Goal: Task Accomplishment & Management: Use online tool/utility

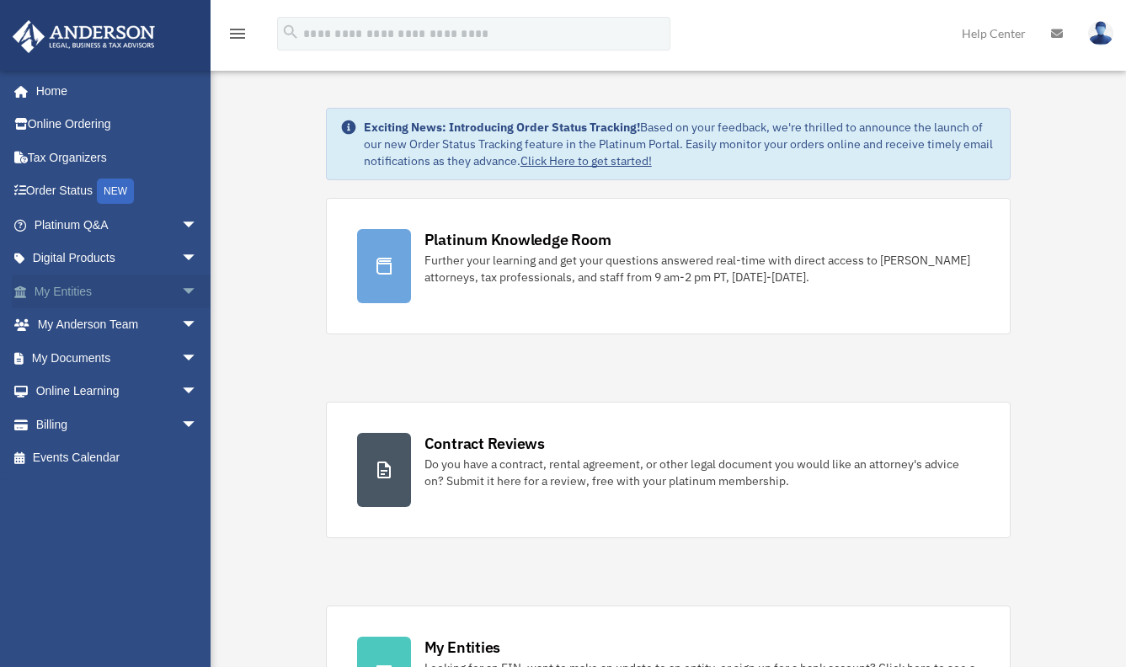
click at [181, 300] on span "arrow_drop_down" at bounding box center [198, 292] width 34 height 35
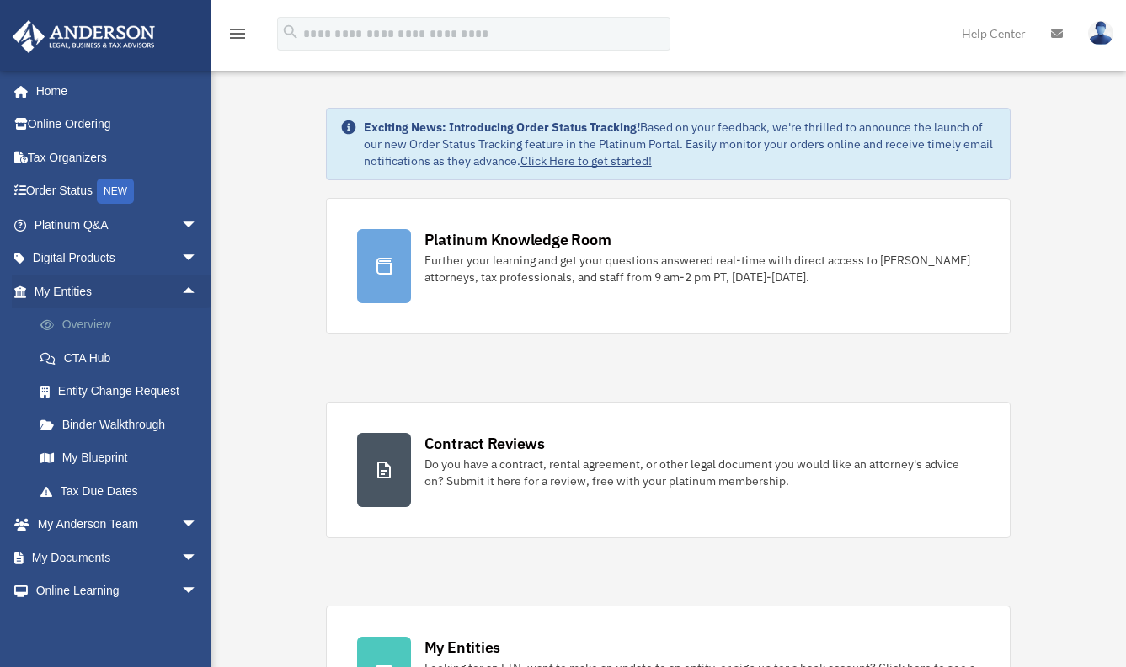
click at [112, 319] on link "Overview" at bounding box center [124, 325] width 200 height 34
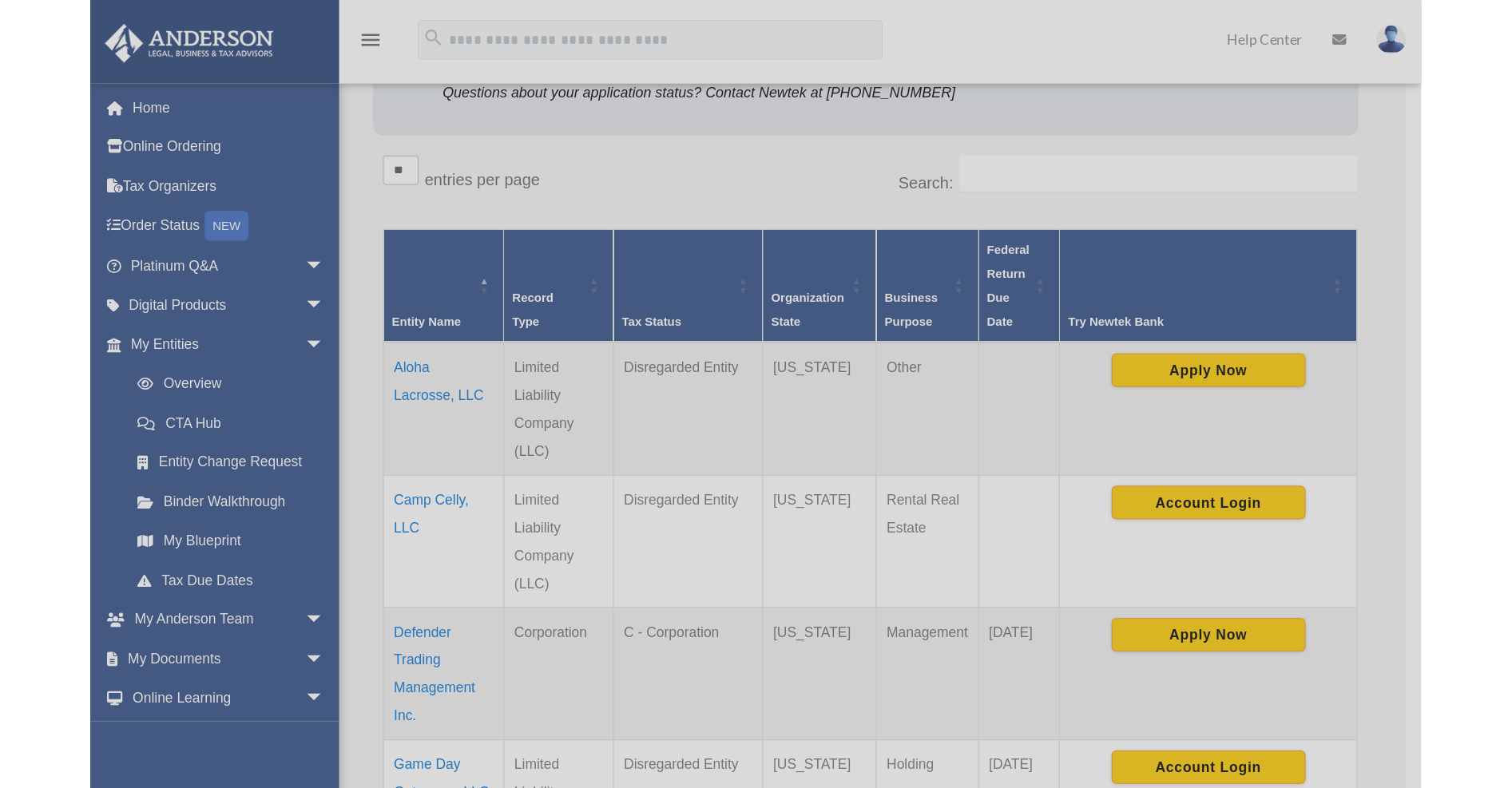
scroll to position [367, 0]
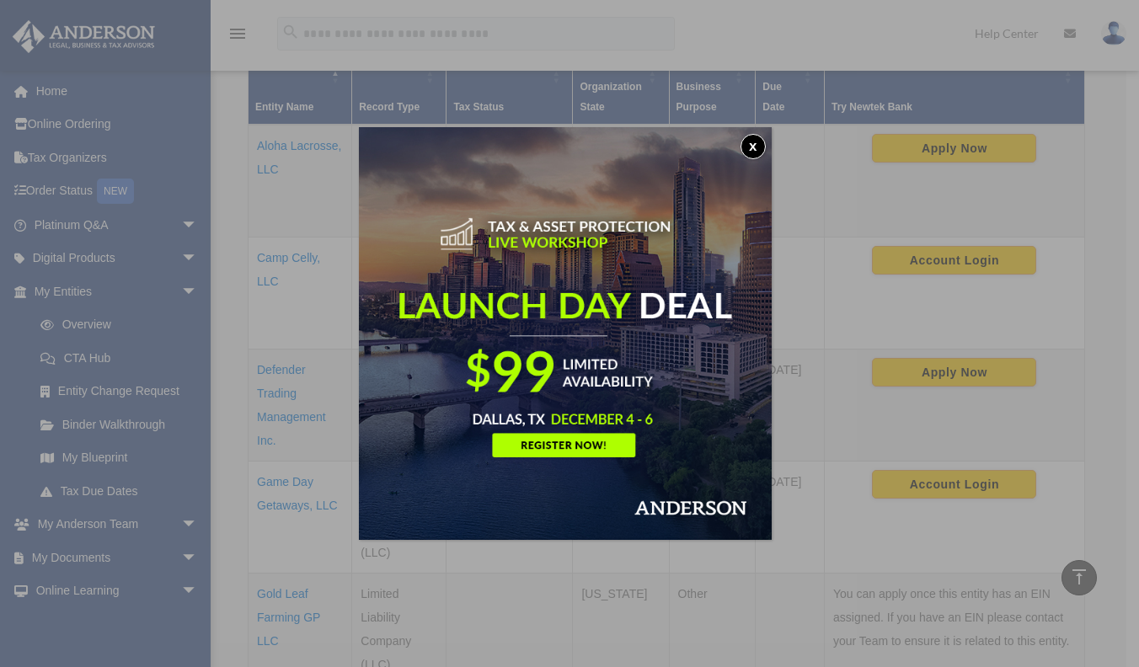
click at [754, 151] on button "x" at bounding box center [752, 146] width 25 height 25
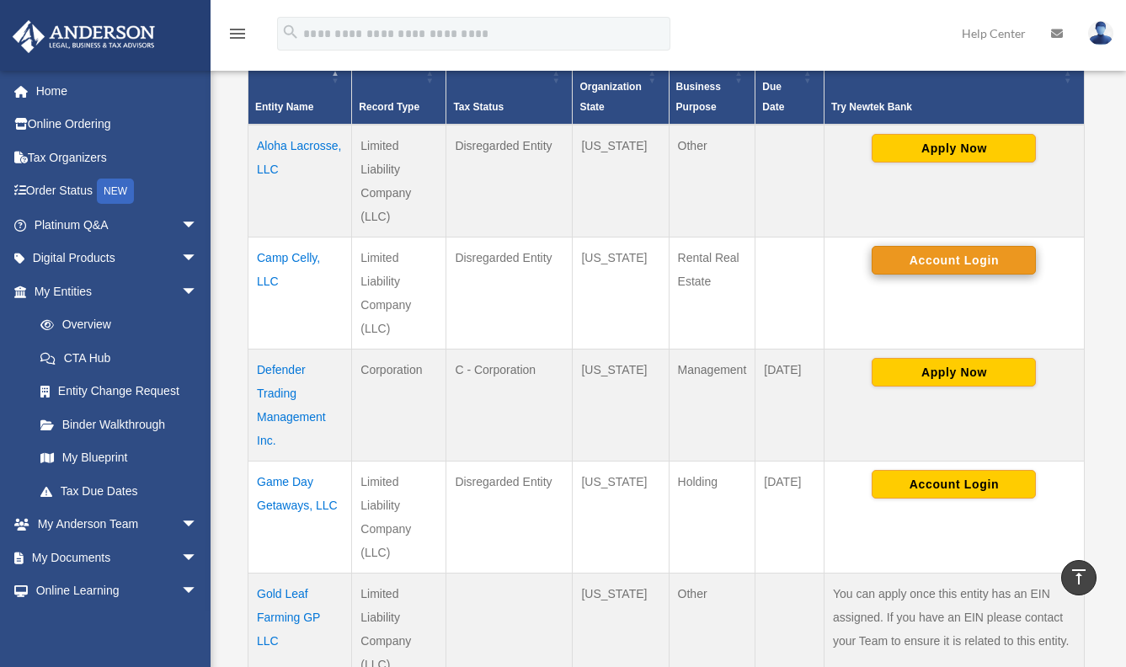
click at [939, 255] on button "Account Login" at bounding box center [954, 260] width 164 height 29
click at [285, 260] on td "Camp Celly, LLC" at bounding box center [300, 293] width 104 height 112
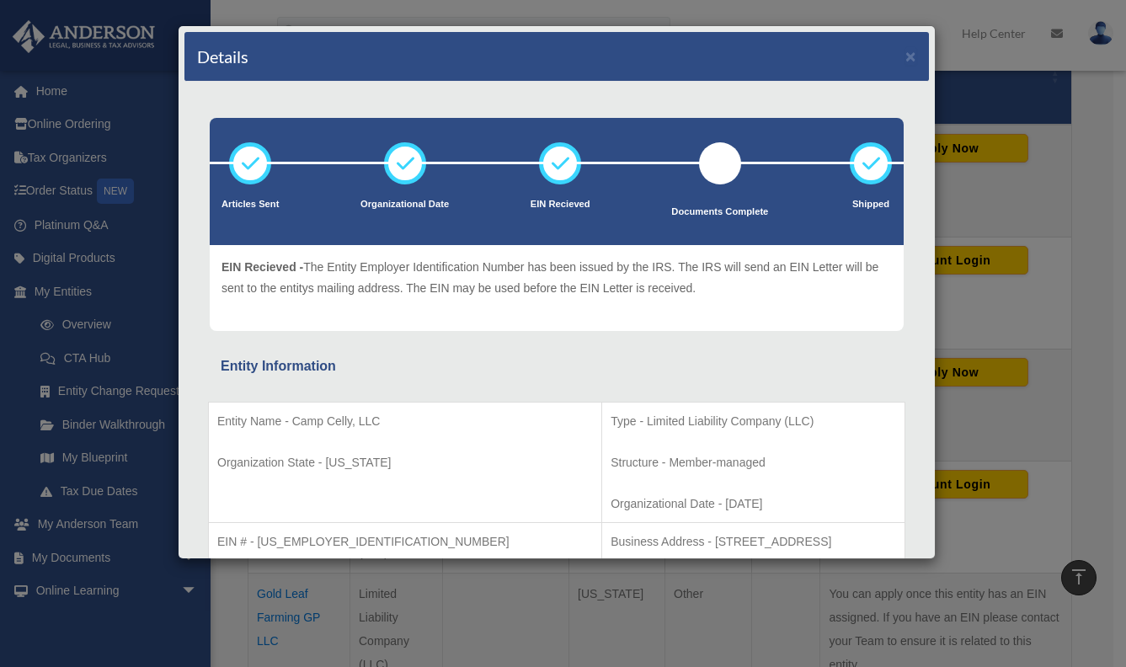
click at [905, 57] on button "×" at bounding box center [910, 56] width 11 height 18
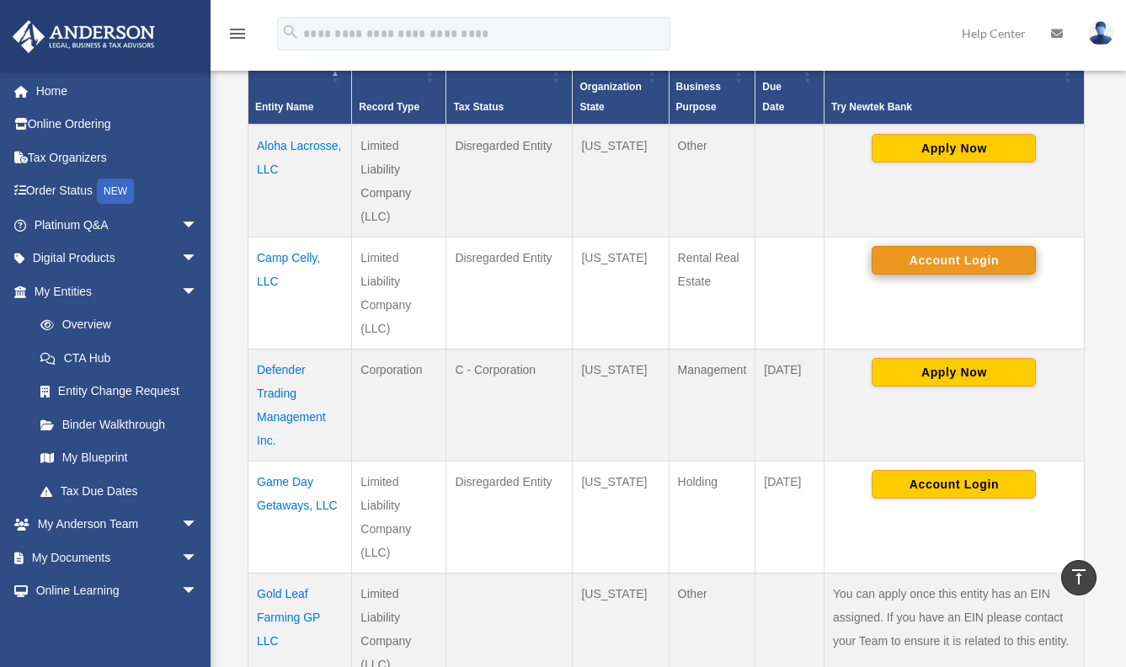
click at [992, 269] on button "Account Login" at bounding box center [954, 260] width 164 height 29
click at [911, 266] on button "Account Login" at bounding box center [954, 260] width 164 height 29
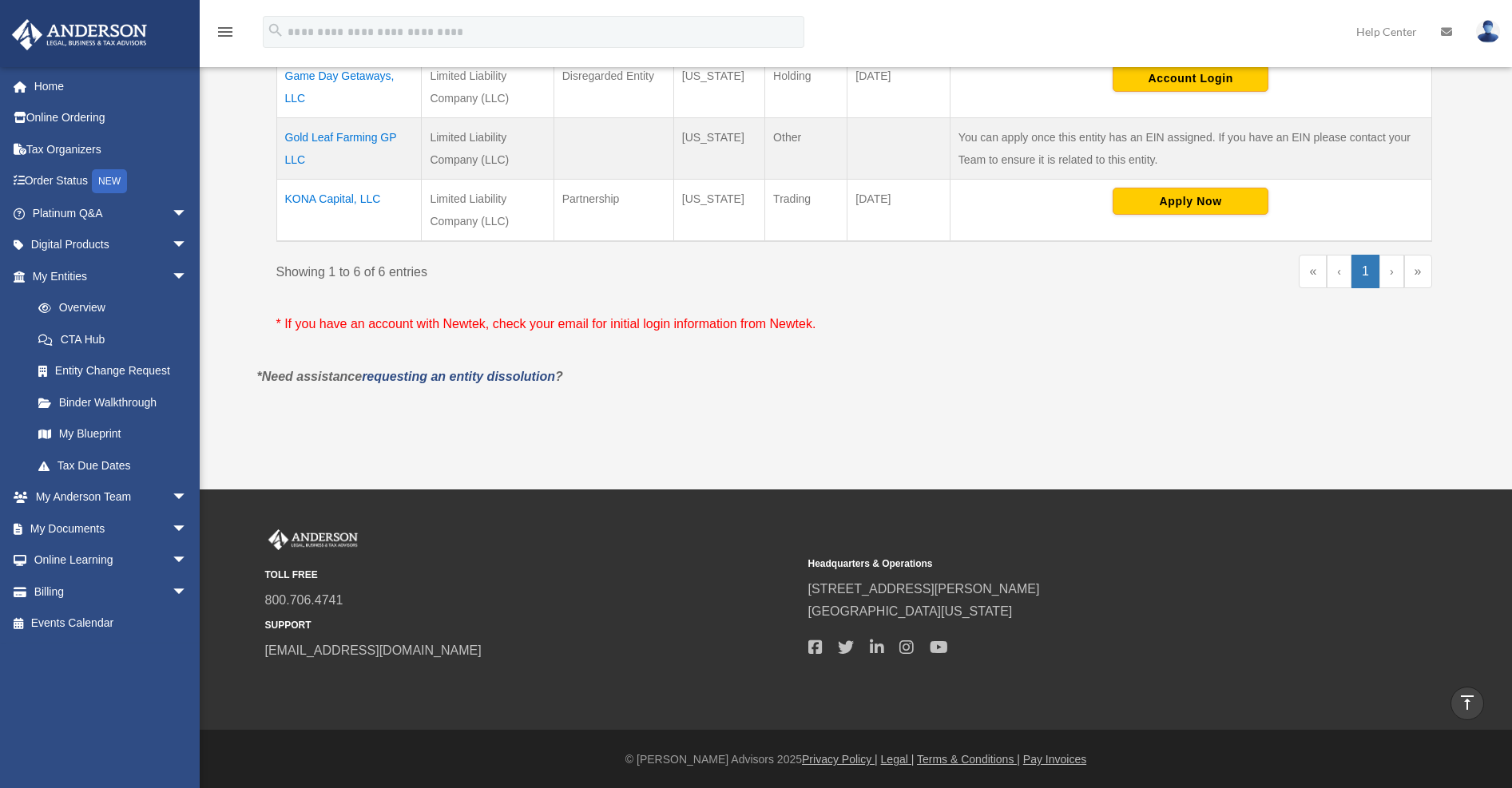
scroll to position [0, 0]
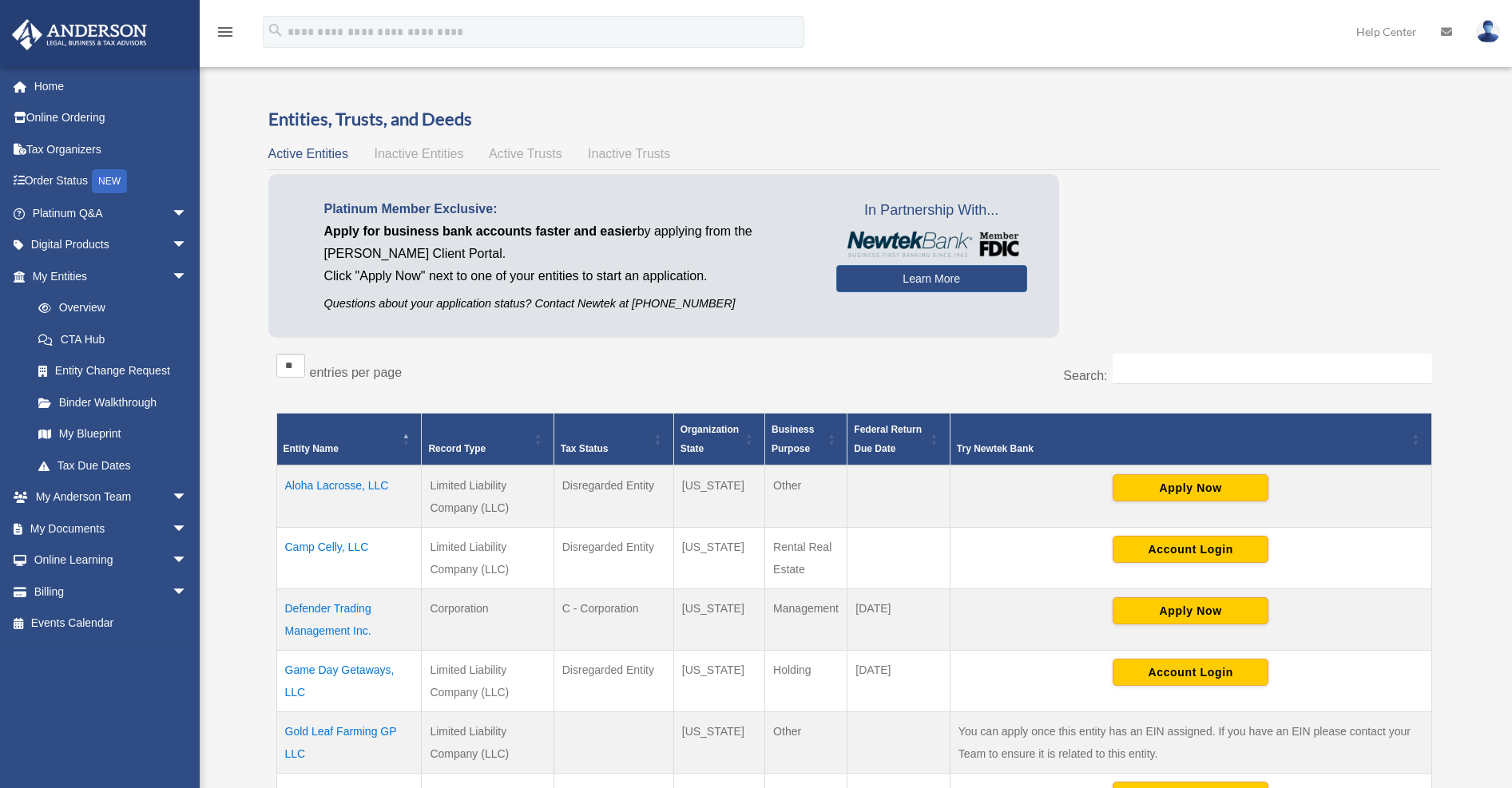
click at [347, 538] on td "Camp Celly, LLC" at bounding box center [348, 558] width 145 height 62
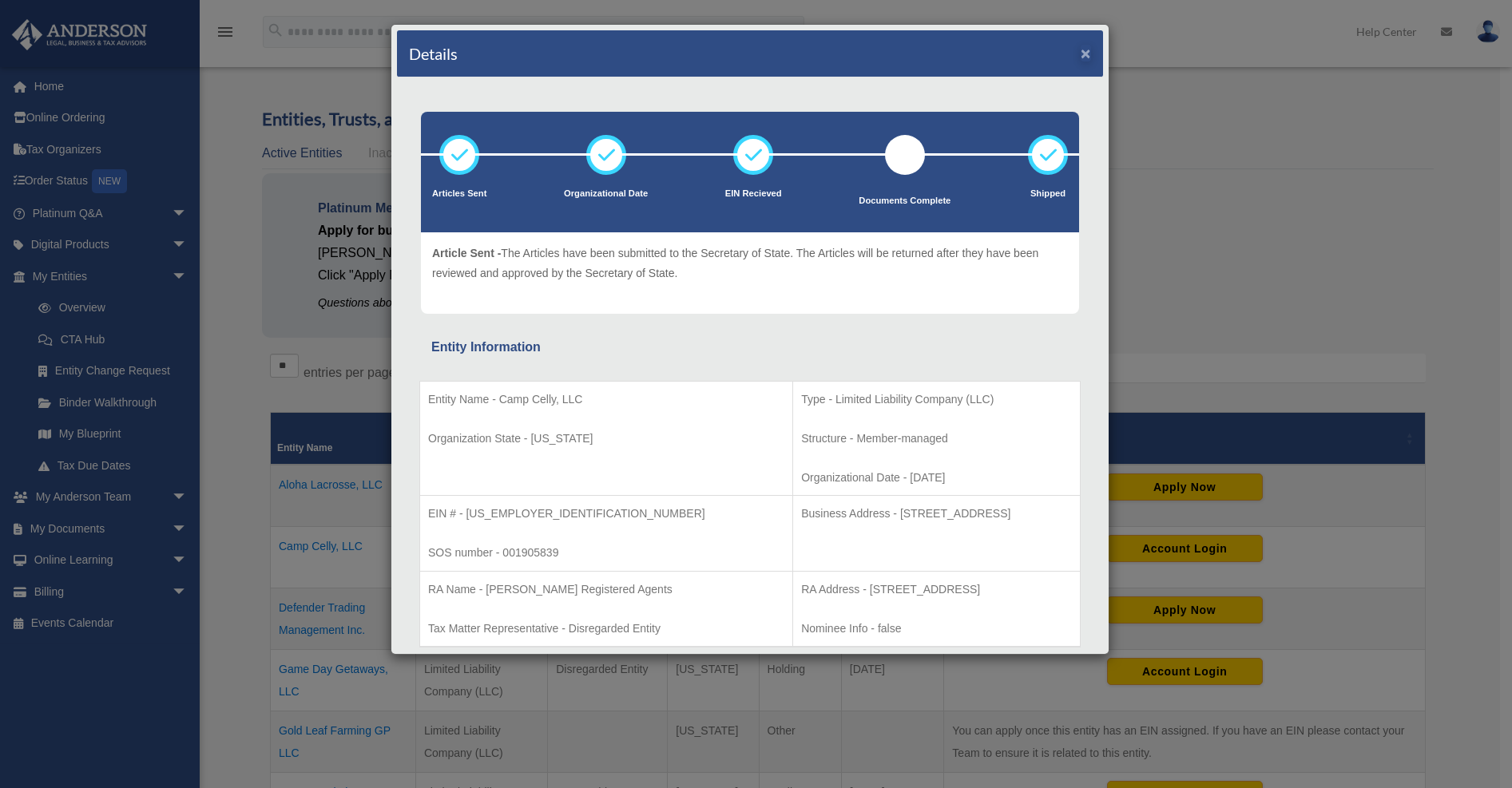
click at [1067, 53] on button "×" at bounding box center [1085, 53] width 10 height 17
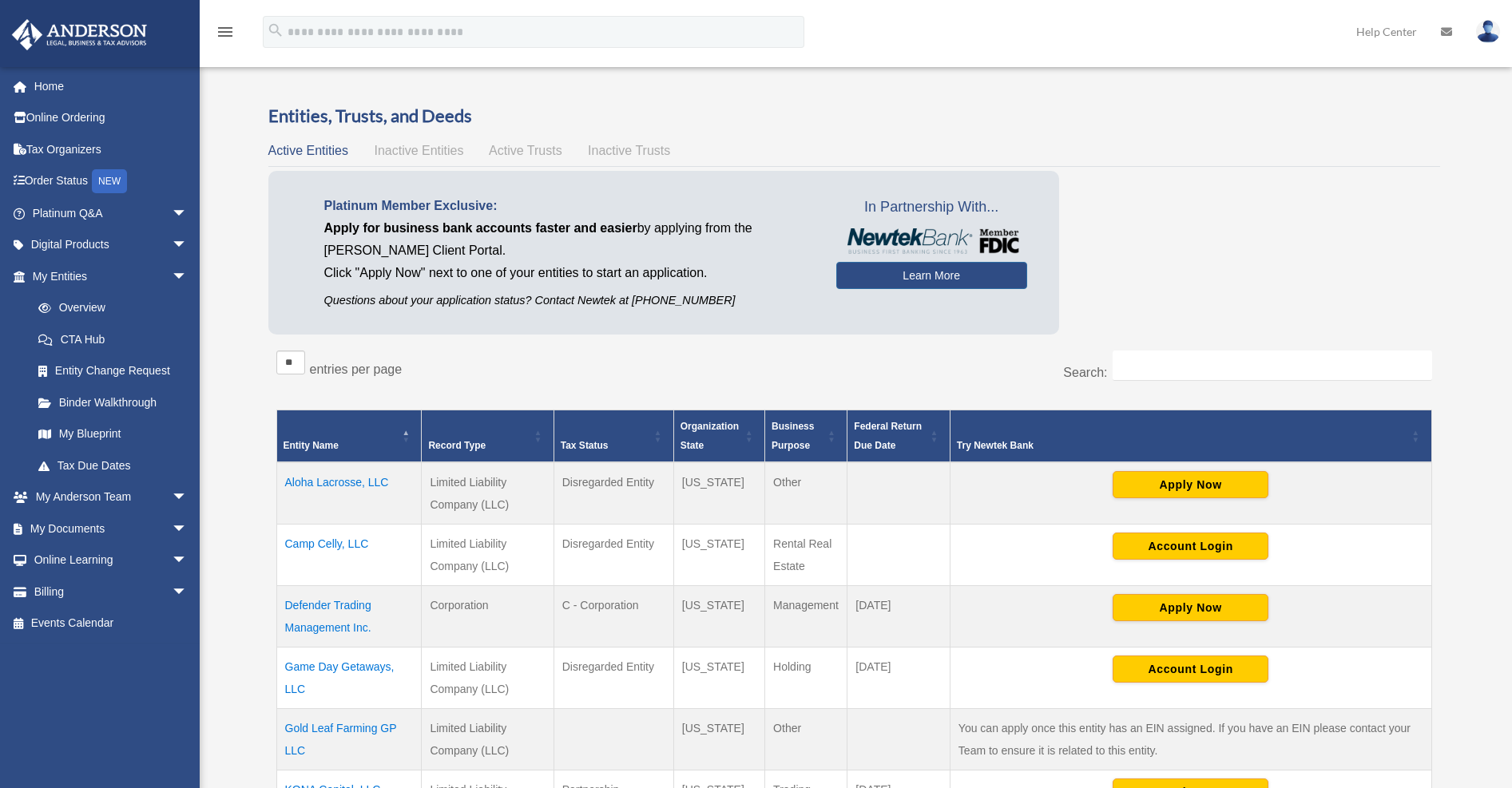
scroll to position [7, 0]
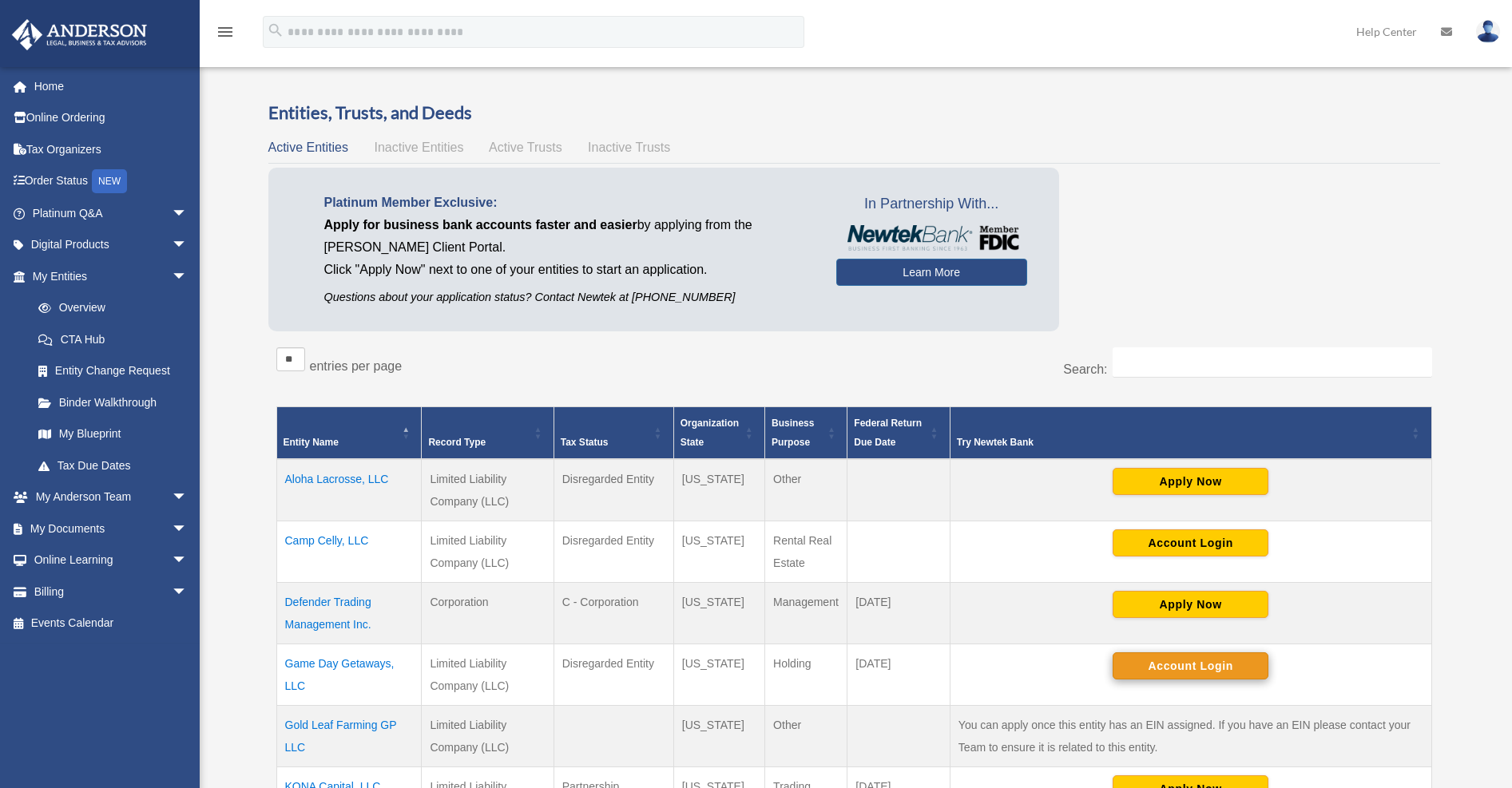
click at [1067, 632] on button "Account Login" at bounding box center [1190, 666] width 156 height 27
